Goal: Task Accomplishment & Management: Manage account settings

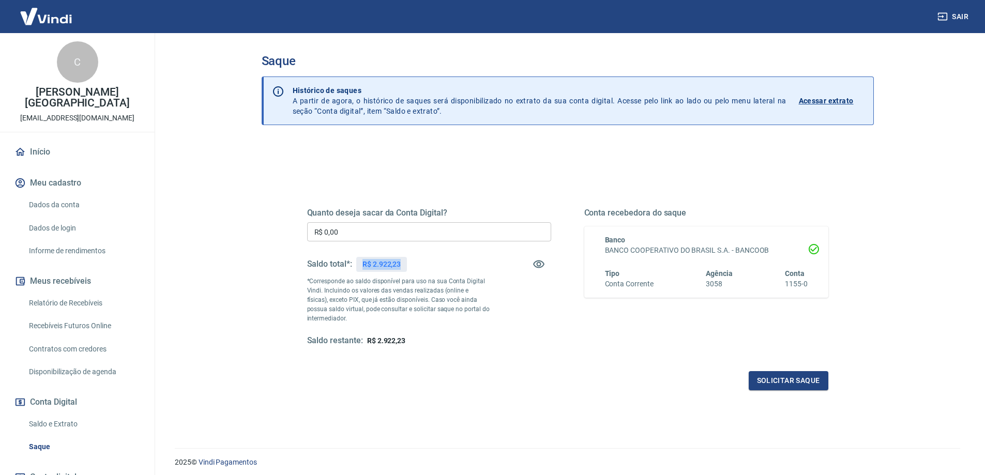
drag, startPoint x: 363, startPoint y: 265, endPoint x: 400, endPoint y: 268, distance: 37.4
click at [400, 268] on p "R$ 2.922,23" at bounding box center [382, 264] width 38 height 11
copy p "R$ 2.922,23"
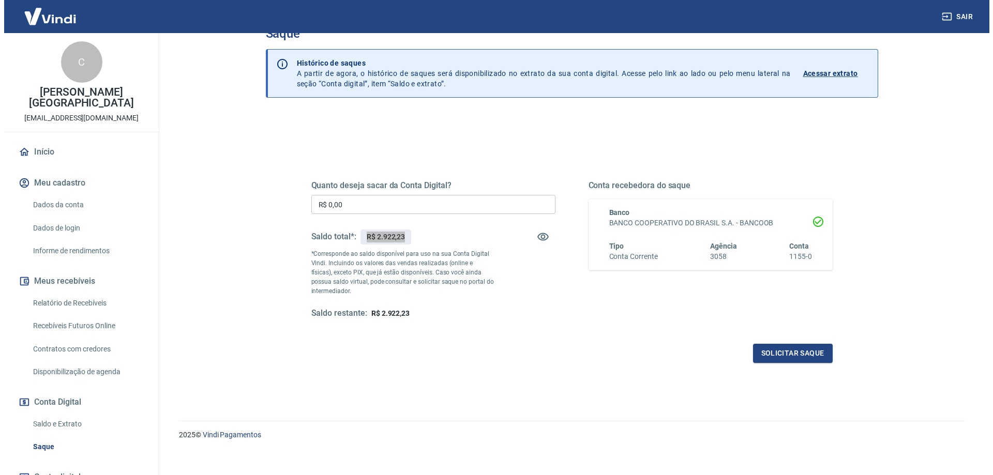
scroll to position [39, 0]
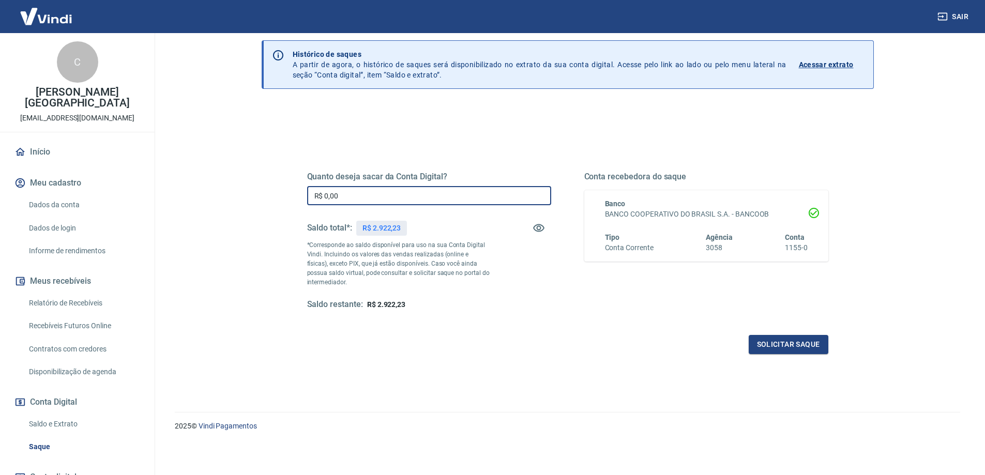
click at [347, 192] on input "R$ 0,00" at bounding box center [429, 195] width 244 height 19
type input "R$ 2.922,23"
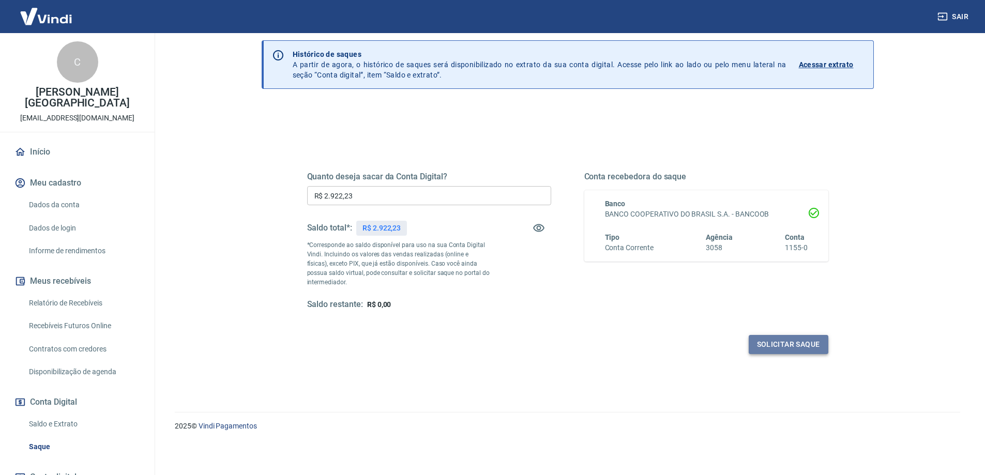
click at [761, 343] on button "Solicitar saque" at bounding box center [789, 344] width 80 height 19
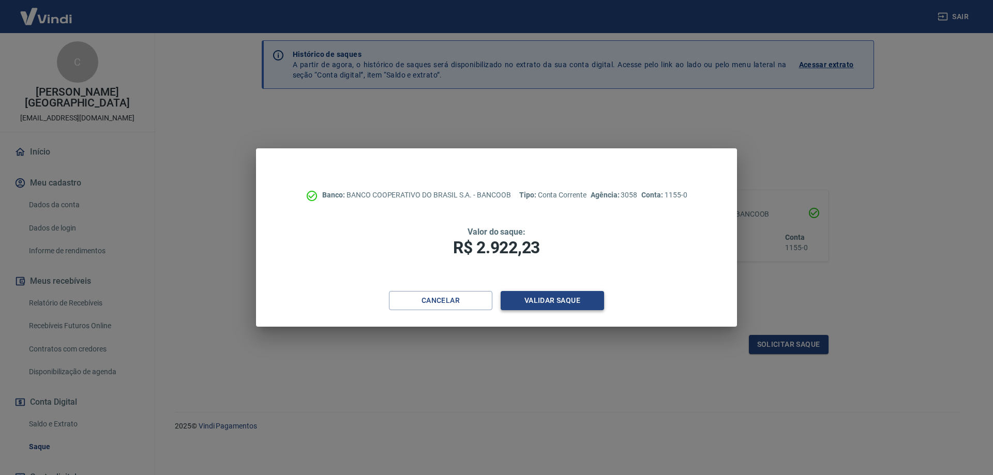
click at [559, 300] on button "Validar saque" at bounding box center [552, 300] width 103 height 19
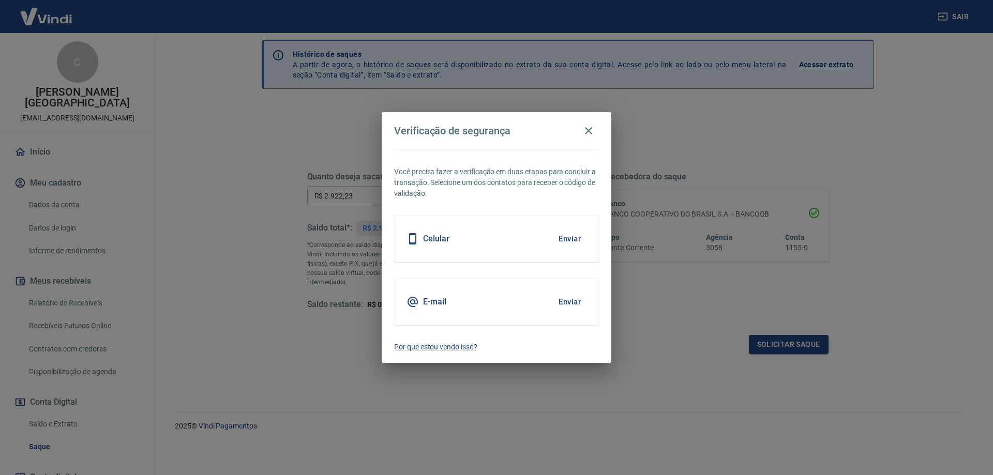
click at [574, 302] on button "Enviar" at bounding box center [570, 302] width 34 height 22
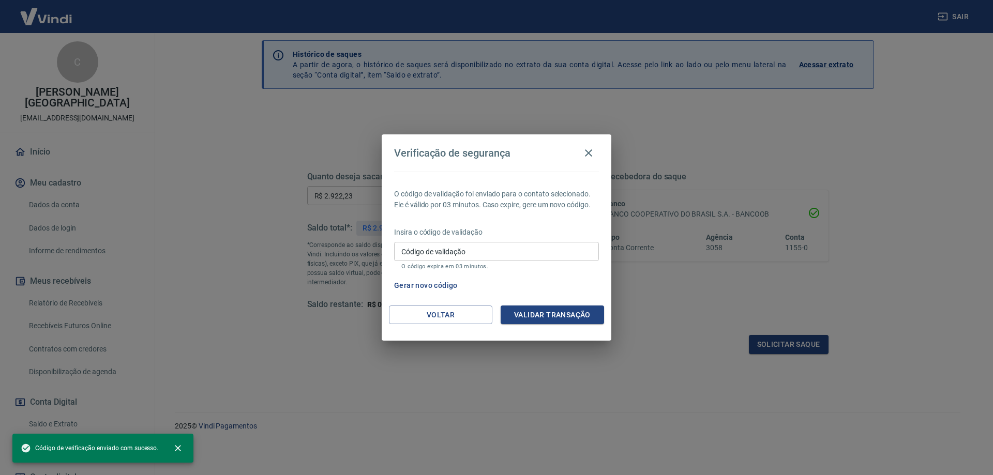
click at [475, 261] on input "Código de validação" at bounding box center [496, 251] width 205 height 19
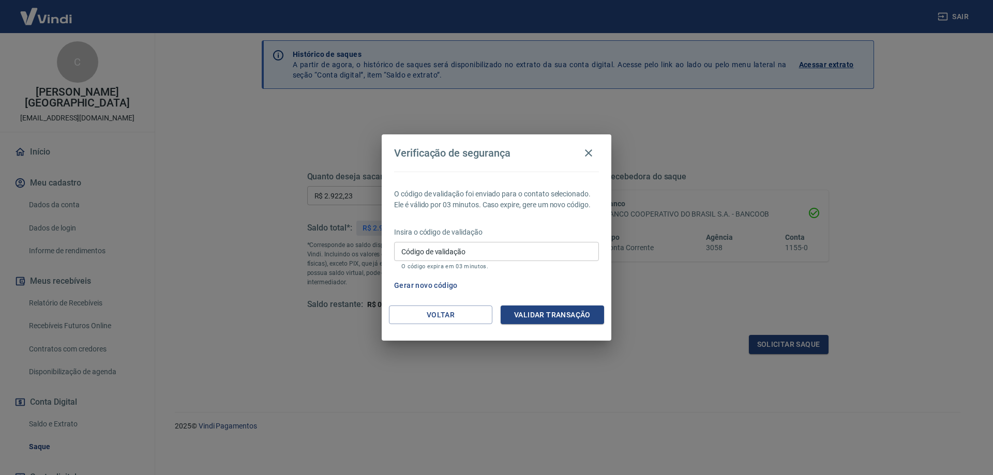
click at [475, 261] on input "Código de validação" at bounding box center [496, 251] width 205 height 19
type input "621820"
click at [536, 314] on button "Validar transação" at bounding box center [552, 315] width 103 height 19
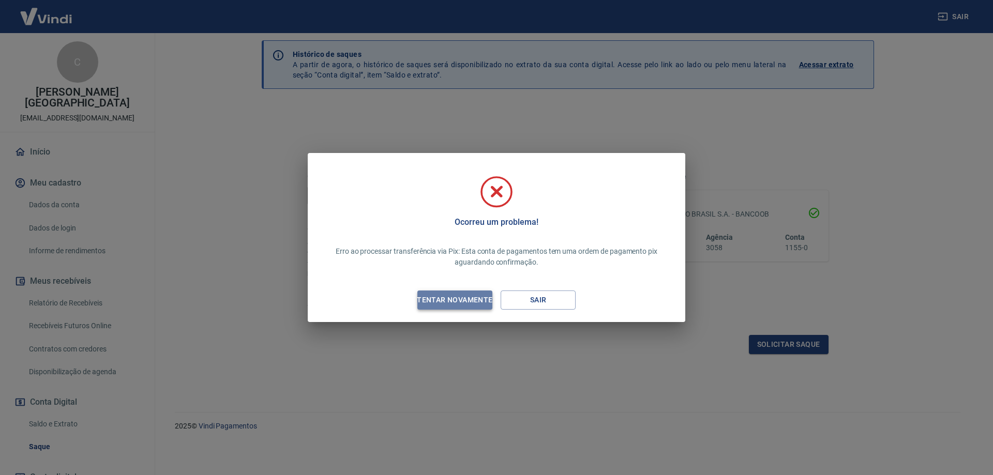
click at [483, 297] on div "Tentar novamente" at bounding box center [454, 300] width 100 height 13
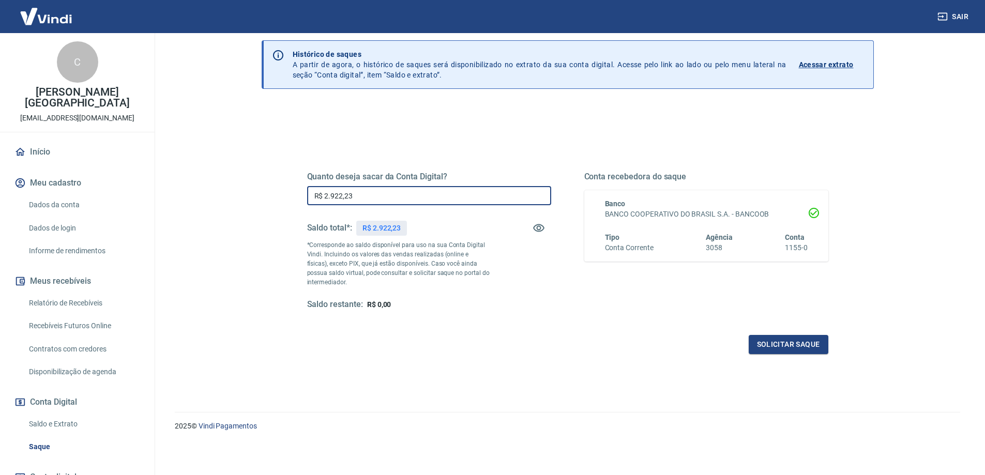
drag, startPoint x: 389, startPoint y: 190, endPoint x: 216, endPoint y: 190, distance: 172.7
click at [216, 190] on main "Saque Histórico de saques A partir de agora, o histórico de saques será disponi…" at bounding box center [567, 218] width 835 height 442
type input "R$ 22,23"
click at [522, 336] on div "Solicitar saque" at bounding box center [567, 344] width 521 height 19
click at [760, 346] on button "Solicitar saque" at bounding box center [789, 344] width 80 height 19
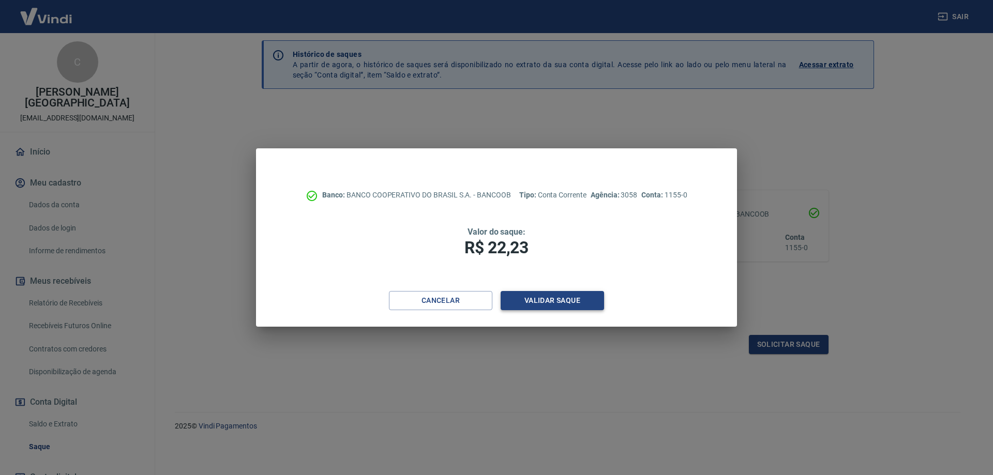
click at [533, 298] on button "Validar saque" at bounding box center [552, 300] width 103 height 19
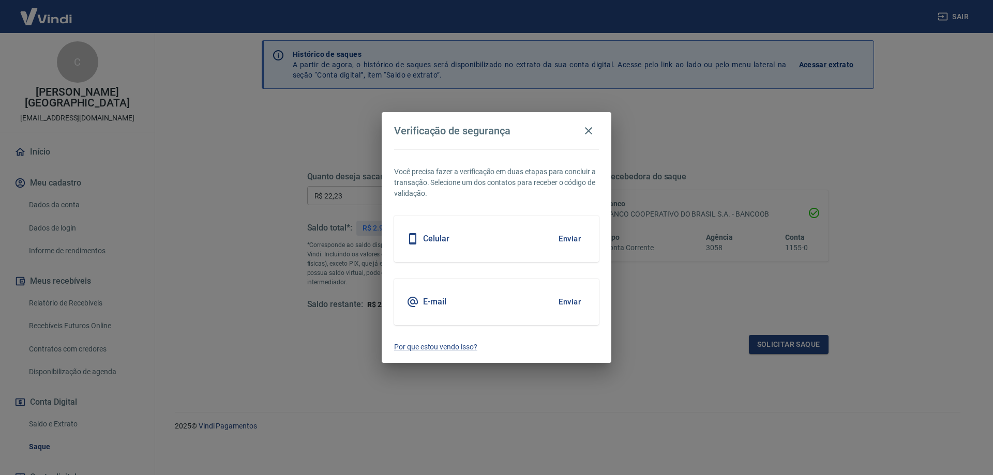
click at [569, 302] on button "Enviar" at bounding box center [570, 302] width 34 height 22
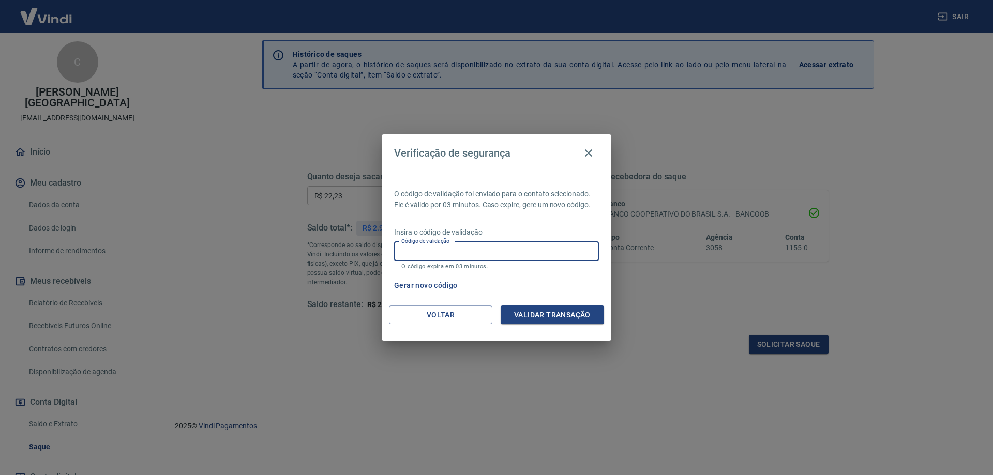
click at [460, 255] on input "Código de validação" at bounding box center [496, 251] width 205 height 19
click at [487, 253] on input "Código de validação" at bounding box center [496, 251] width 205 height 19
paste input "213621"
type input "213621"
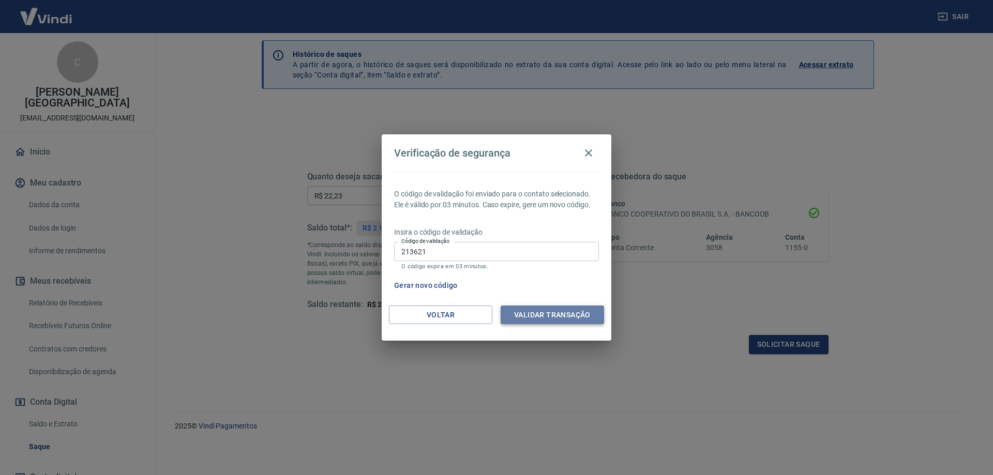
click at [552, 311] on button "Validar transação" at bounding box center [552, 315] width 103 height 19
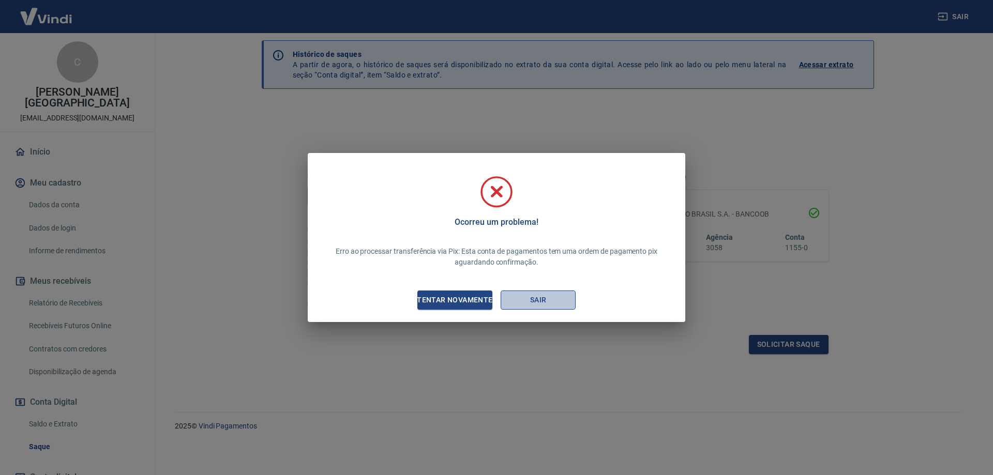
click at [525, 297] on button "Sair" at bounding box center [538, 300] width 75 height 19
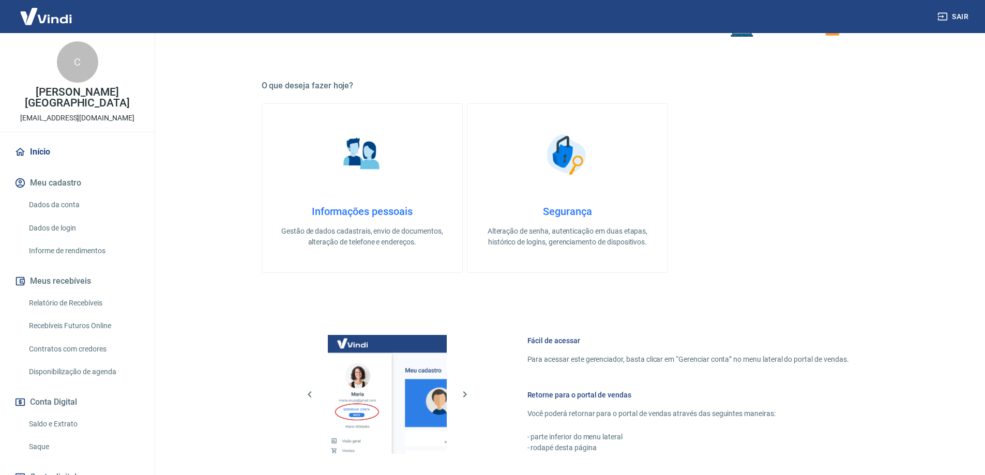
scroll to position [155, 0]
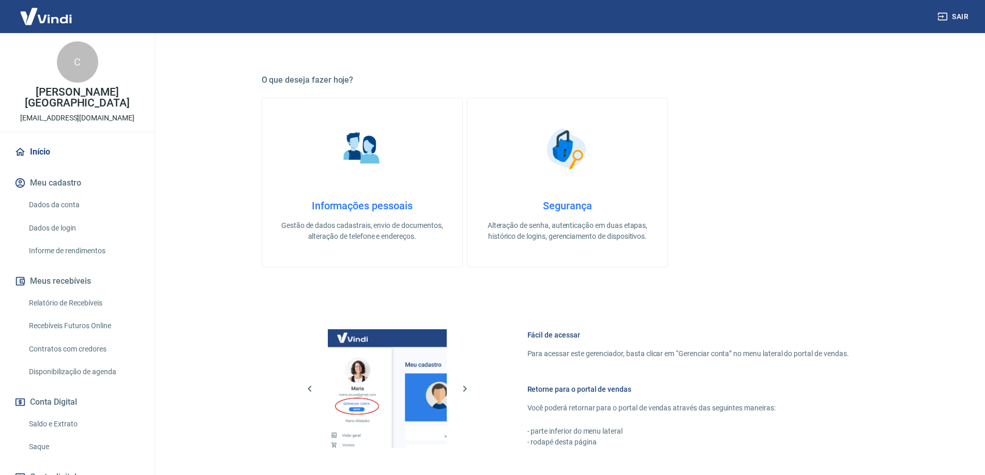
click at [48, 141] on link "Início" at bounding box center [77, 152] width 130 height 23
click at [46, 141] on link "Início" at bounding box center [77, 152] width 130 height 23
click at [31, 141] on link "Início" at bounding box center [77, 152] width 130 height 23
click at [54, 13] on img at bounding box center [45, 17] width 67 height 32
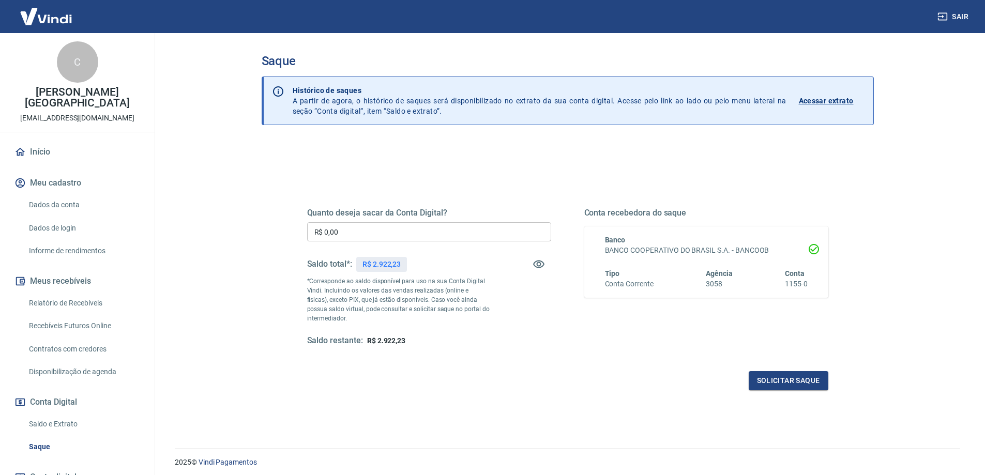
scroll to position [39, 0]
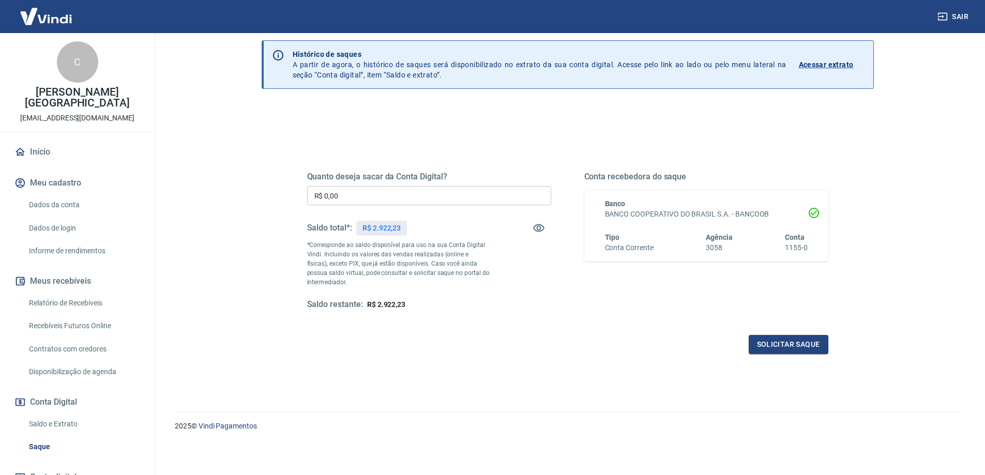
click at [825, 59] on p "Acessar extrato" at bounding box center [826, 64] width 55 height 10
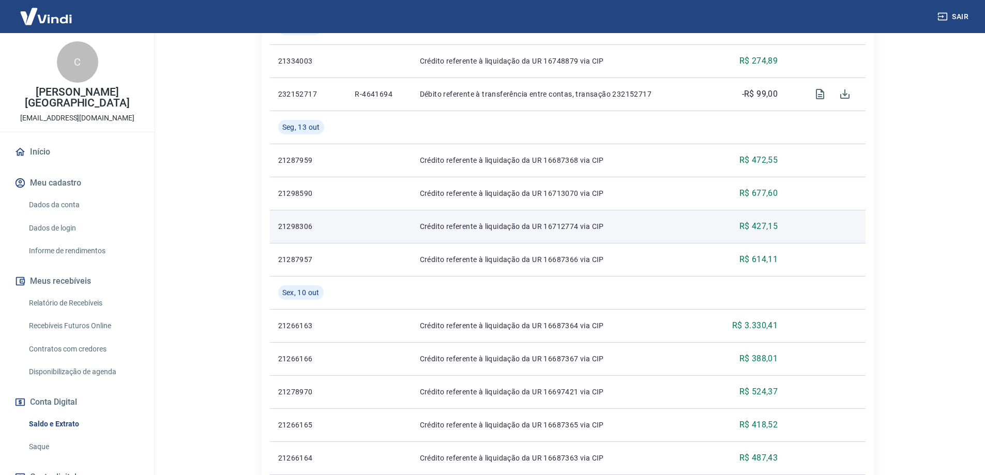
scroll to position [310, 0]
